Goal: Information Seeking & Learning: Learn about a topic

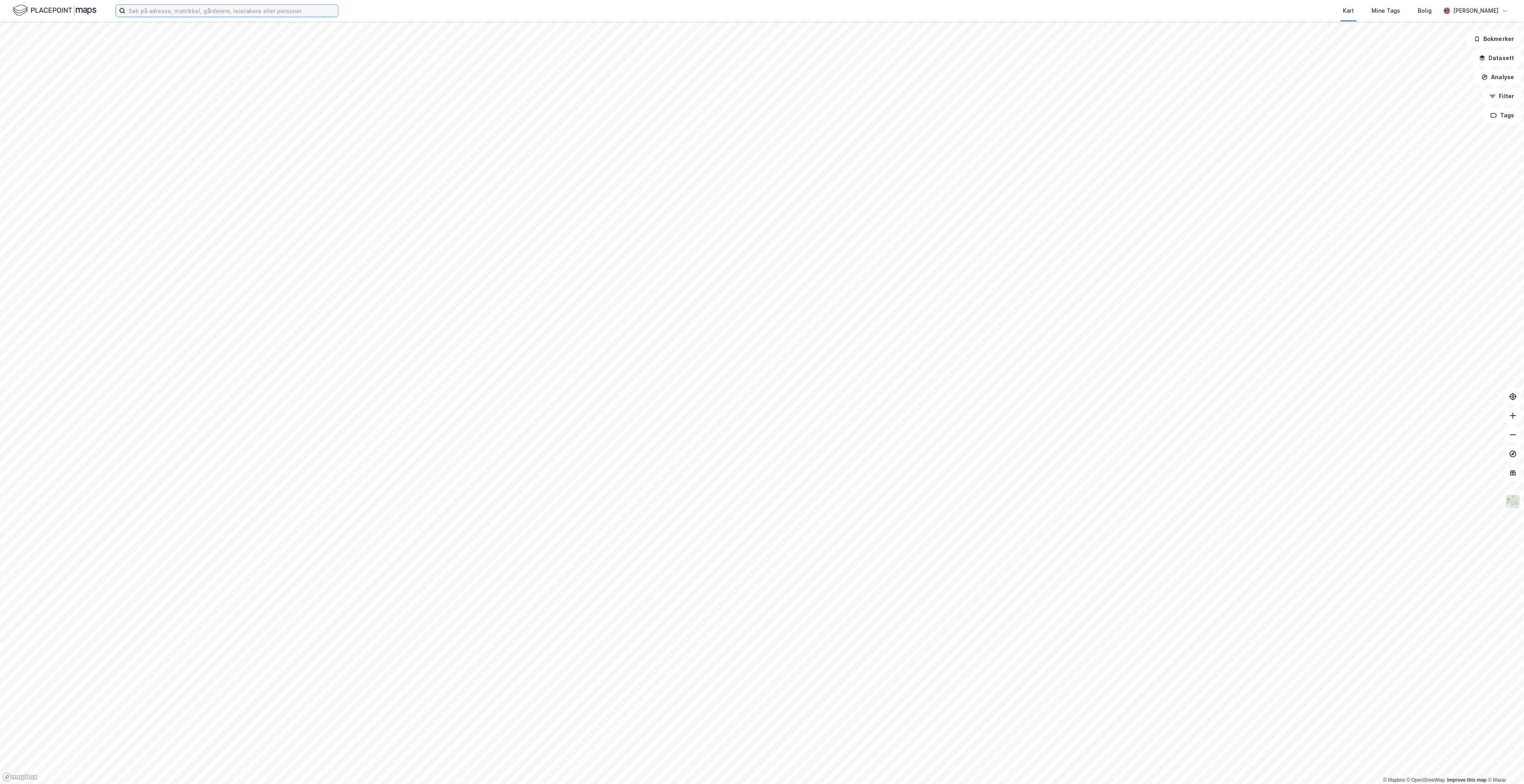
click at [281, 14] on input at bounding box center [231, 11] width 212 height 11
type input "ri"
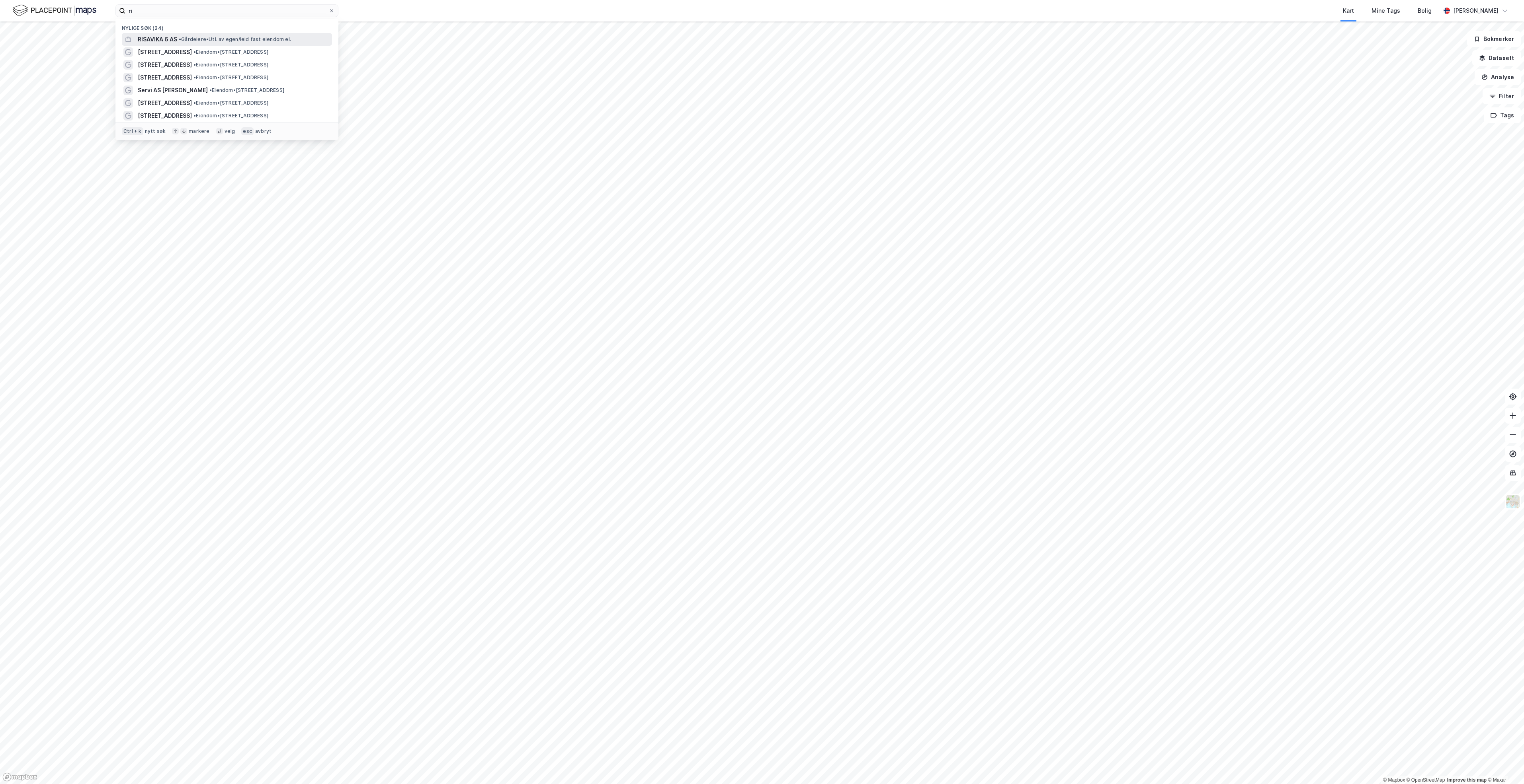
click at [166, 42] on span "RISAVIKA 6 AS" at bounding box center [157, 39] width 39 height 10
